Goal: Navigation & Orientation: Go to known website

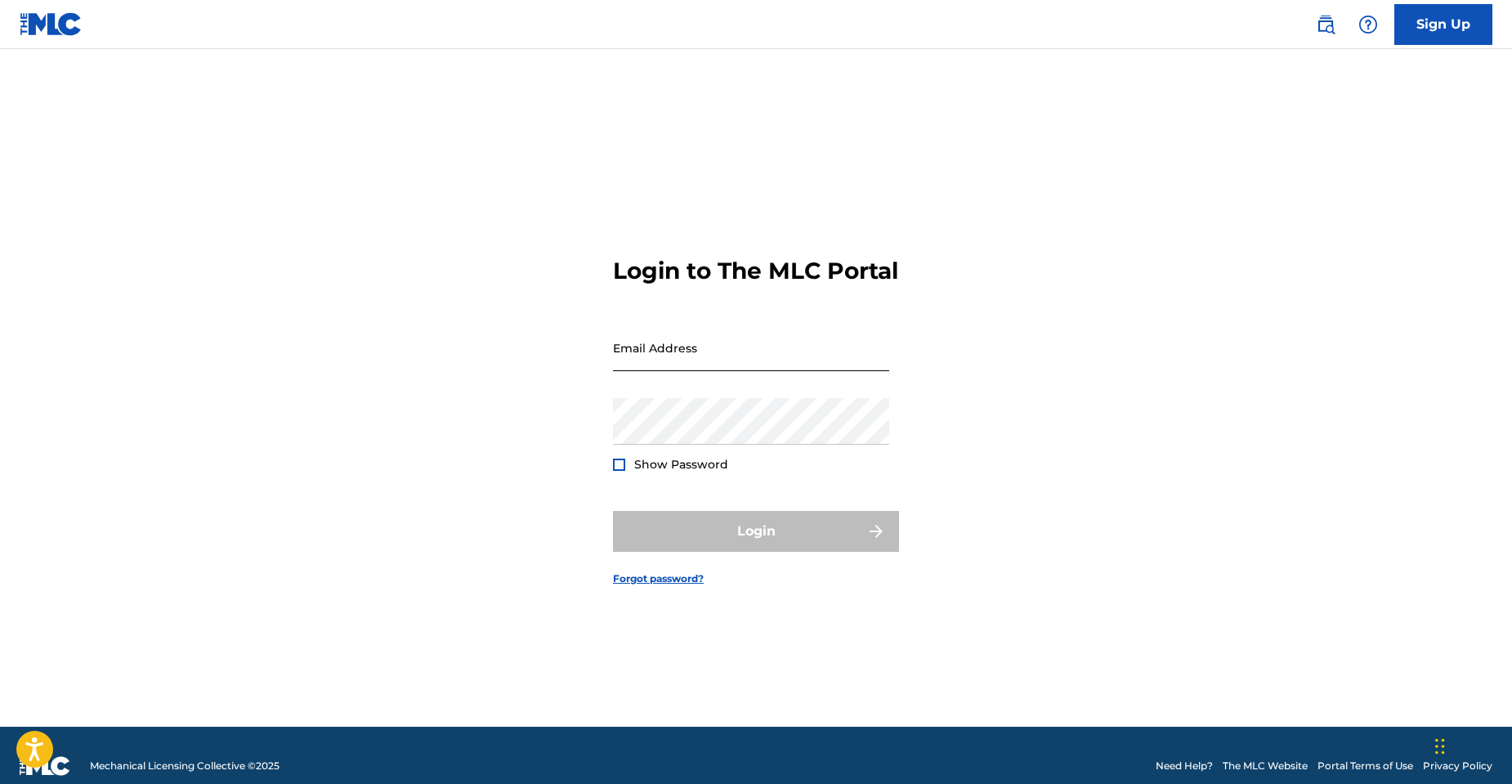
click at [689, 368] on input "Email Address" at bounding box center [751, 347] width 276 height 47
type input "[EMAIL_ADDRESS][DOMAIN_NAME]"
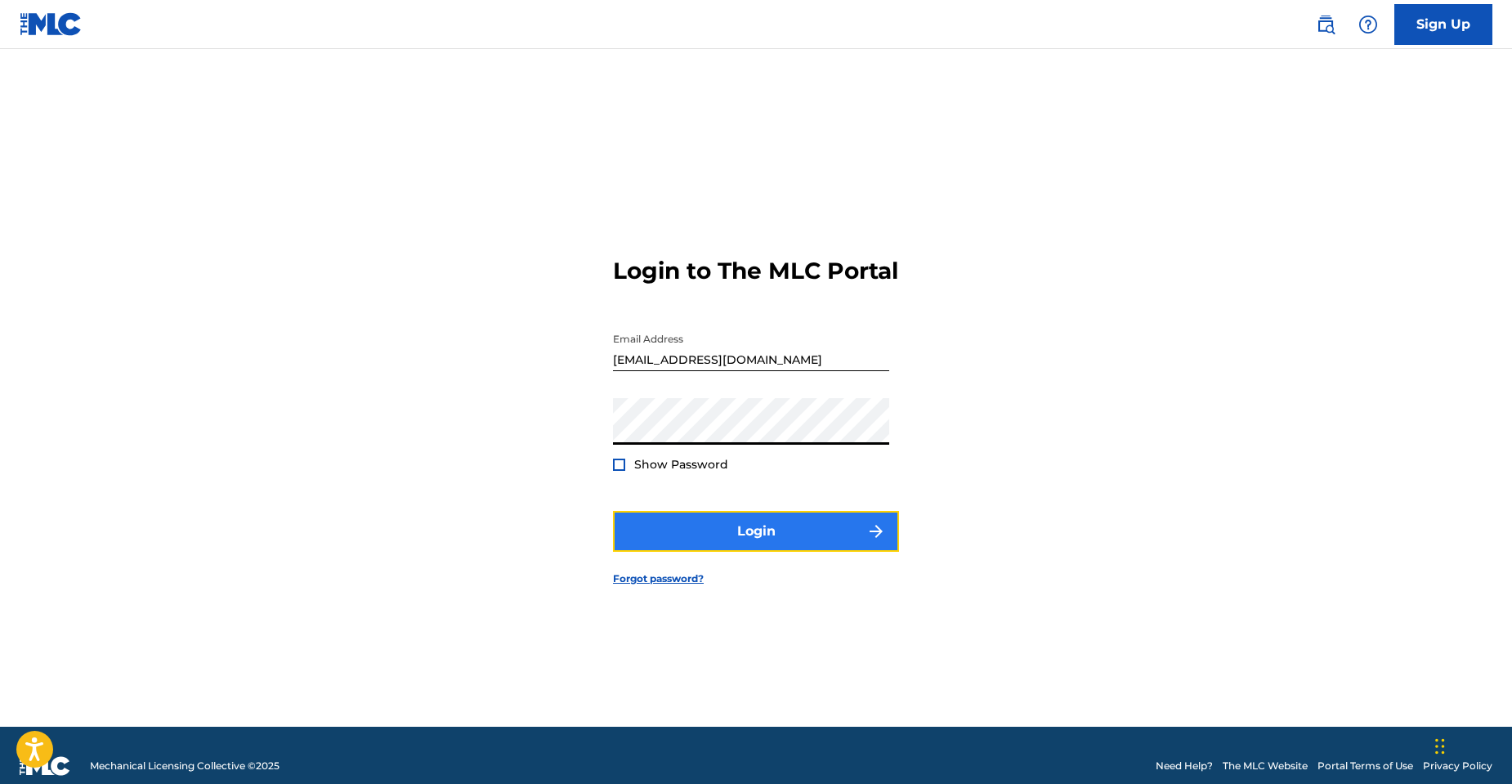
click at [717, 549] on button "Login" at bounding box center [756, 531] width 286 height 41
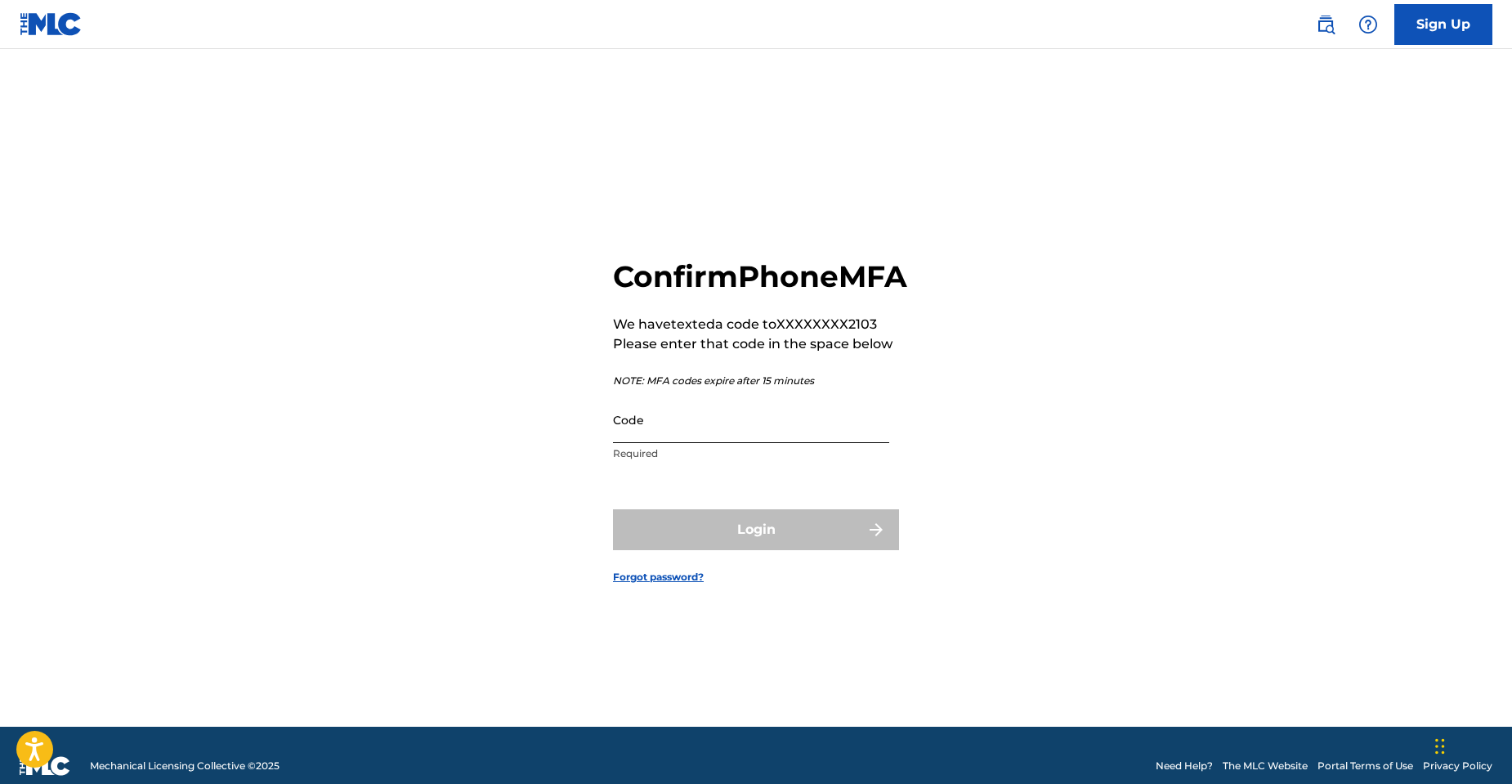
click at [664, 443] on input "Code" at bounding box center [751, 420] width 276 height 47
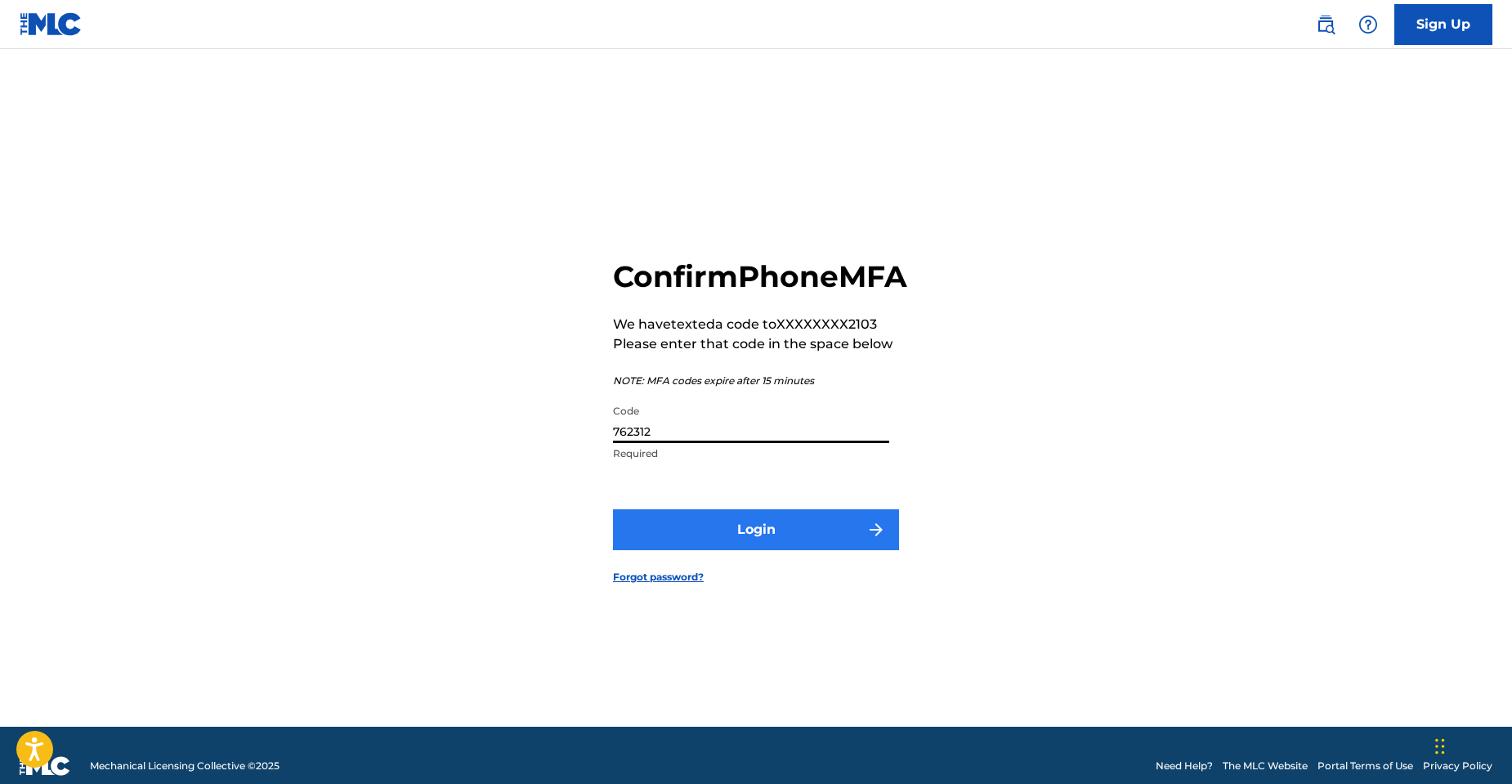
type input "762312"
click at [703, 545] on button "Login" at bounding box center [756, 530] width 286 height 41
